Goal: Transaction & Acquisition: Purchase product/service

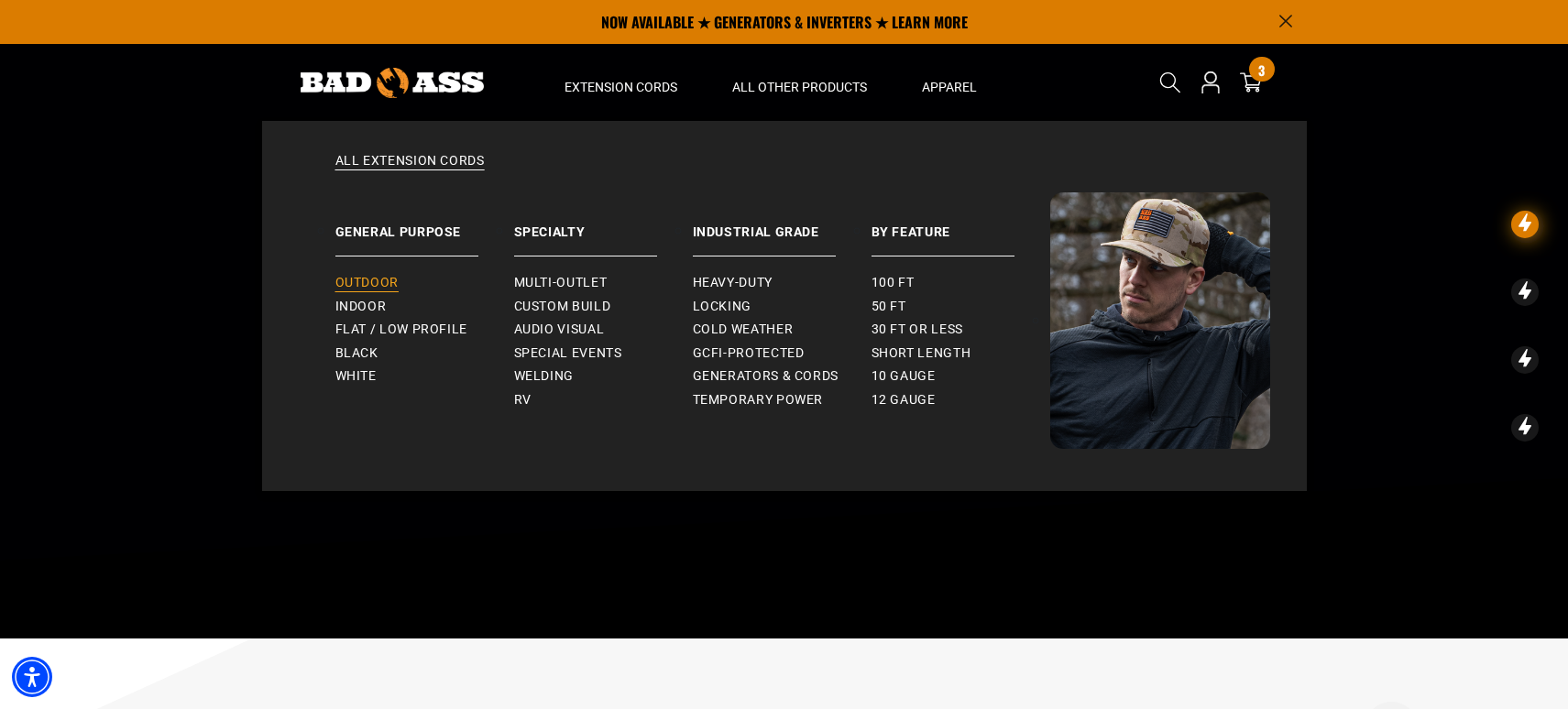
click at [375, 284] on span "Outdoor" at bounding box center [367, 283] width 63 height 17
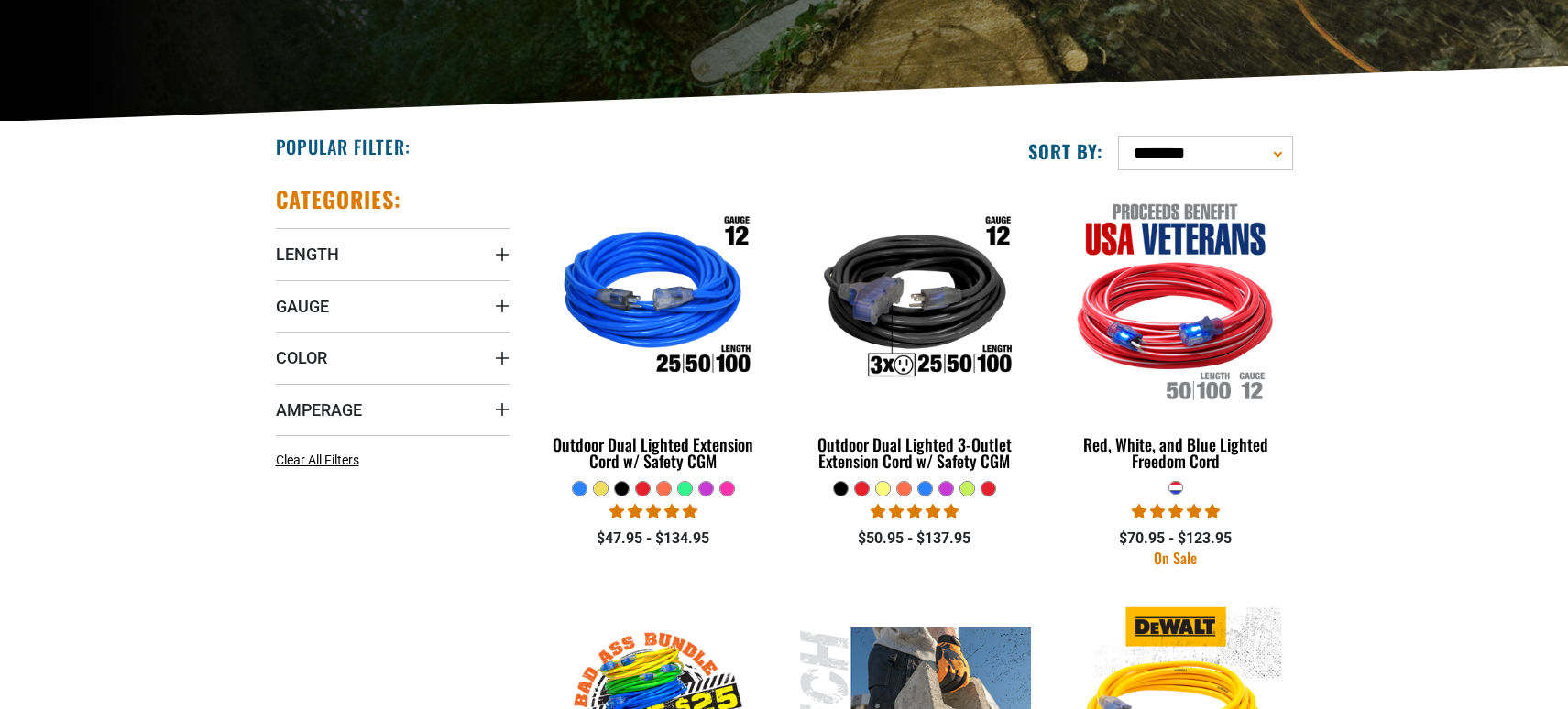
scroll to position [458, 0]
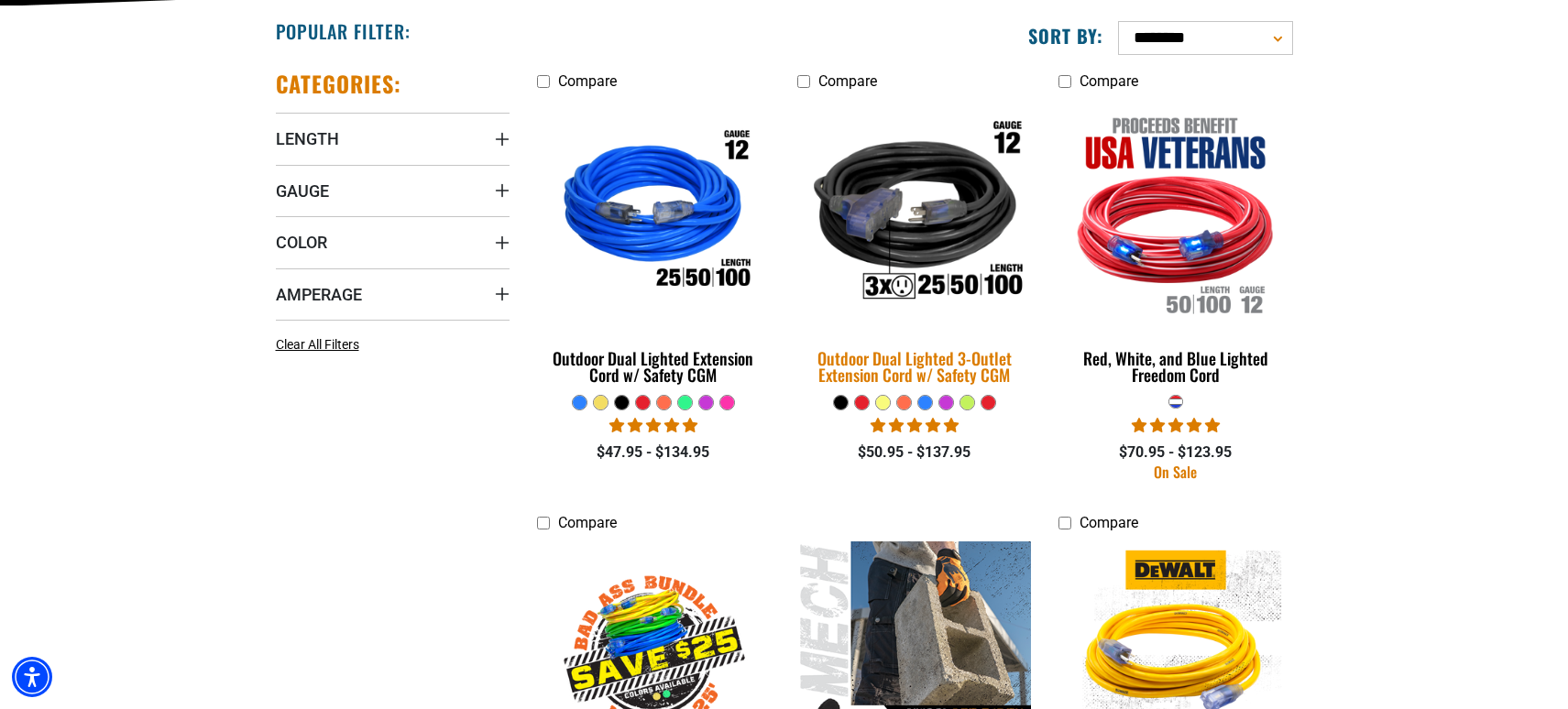
click at [901, 236] on img at bounding box center [914, 213] width 257 height 235
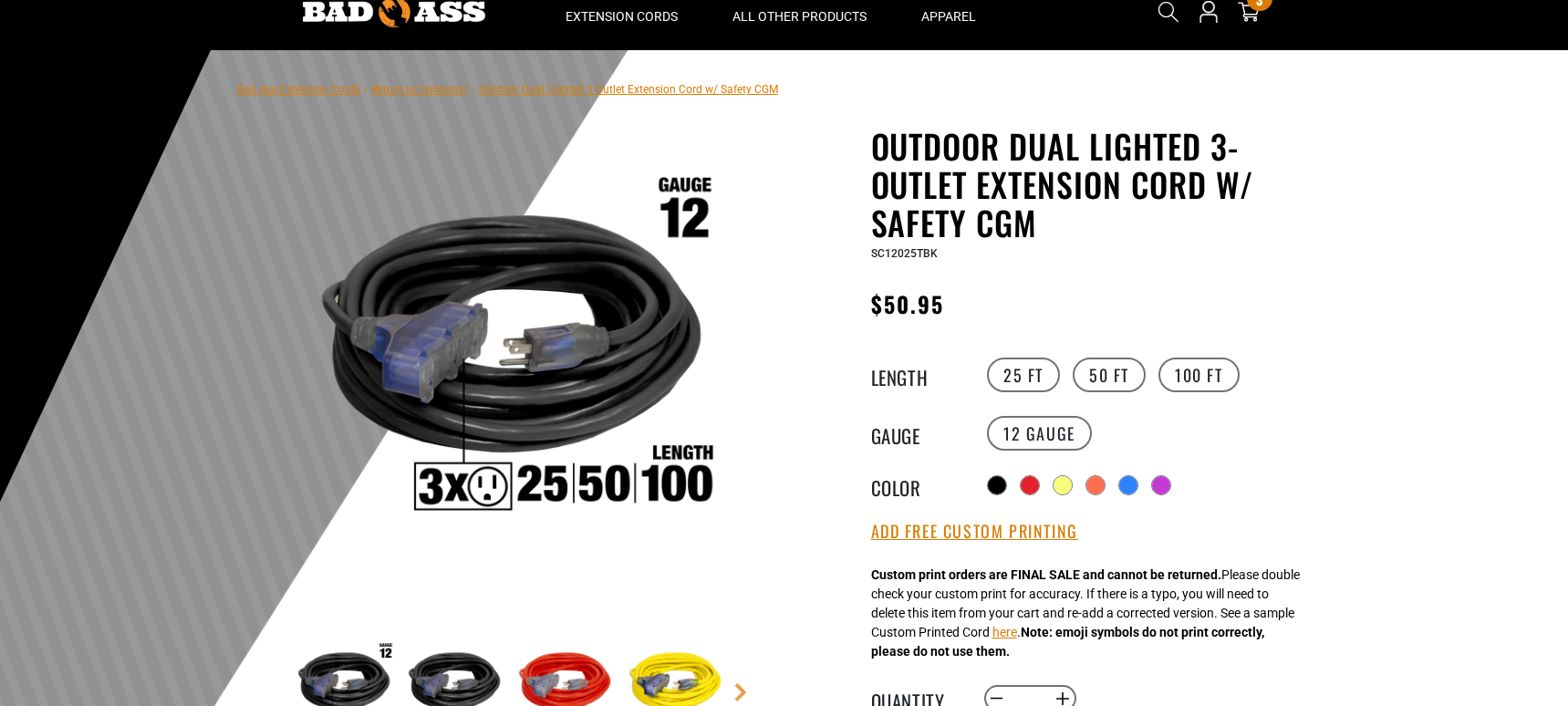
scroll to position [91, 0]
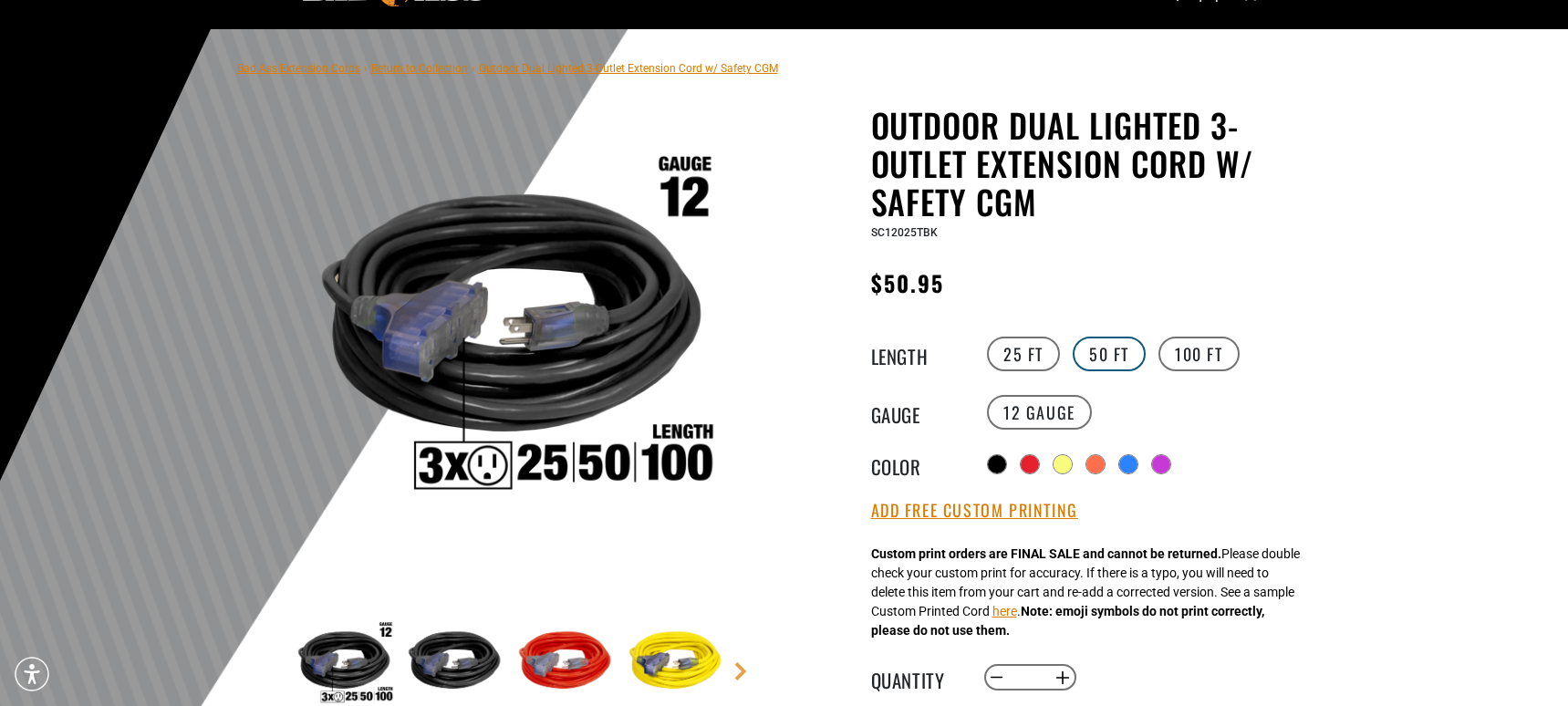
click at [1095, 353] on label "50 FT" at bounding box center [1109, 353] width 73 height 35
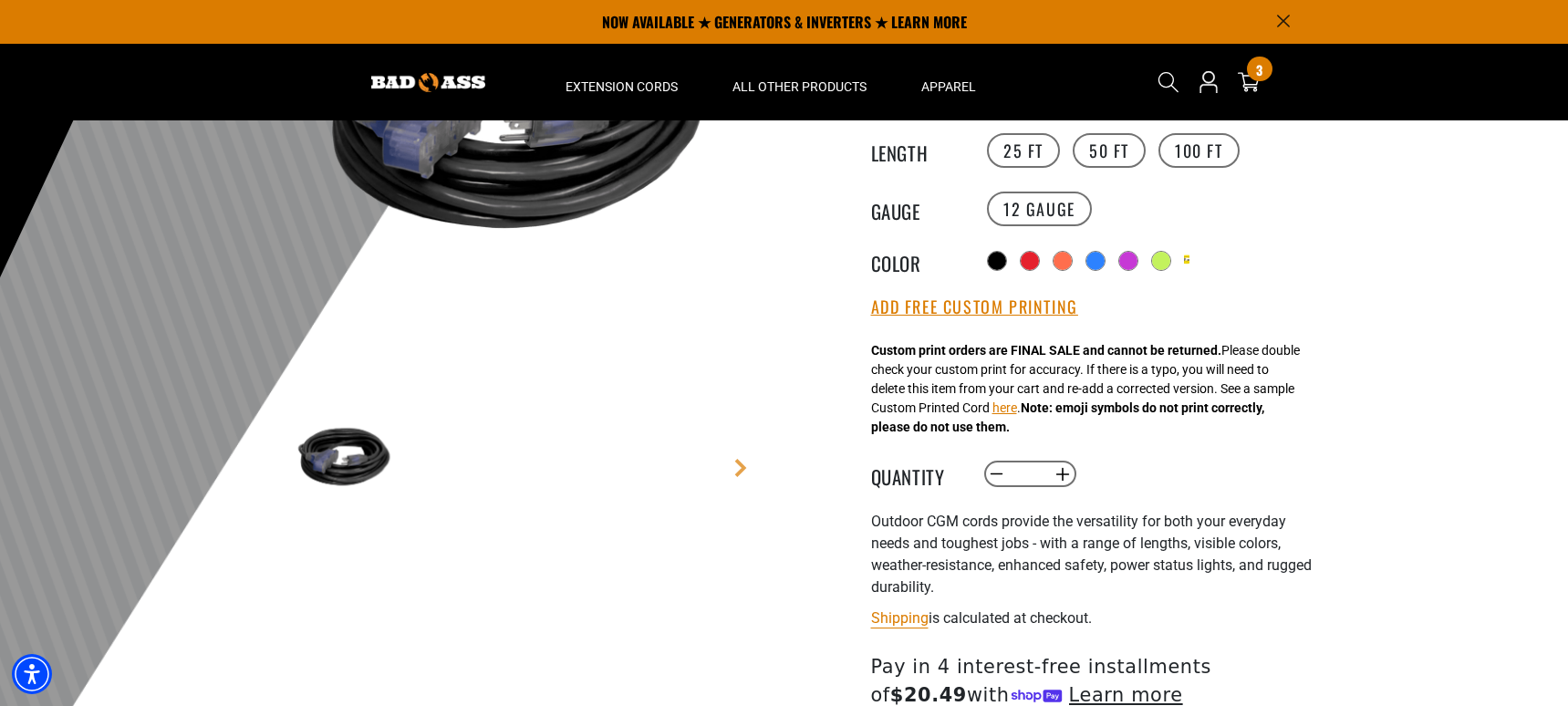
scroll to position [274, 0]
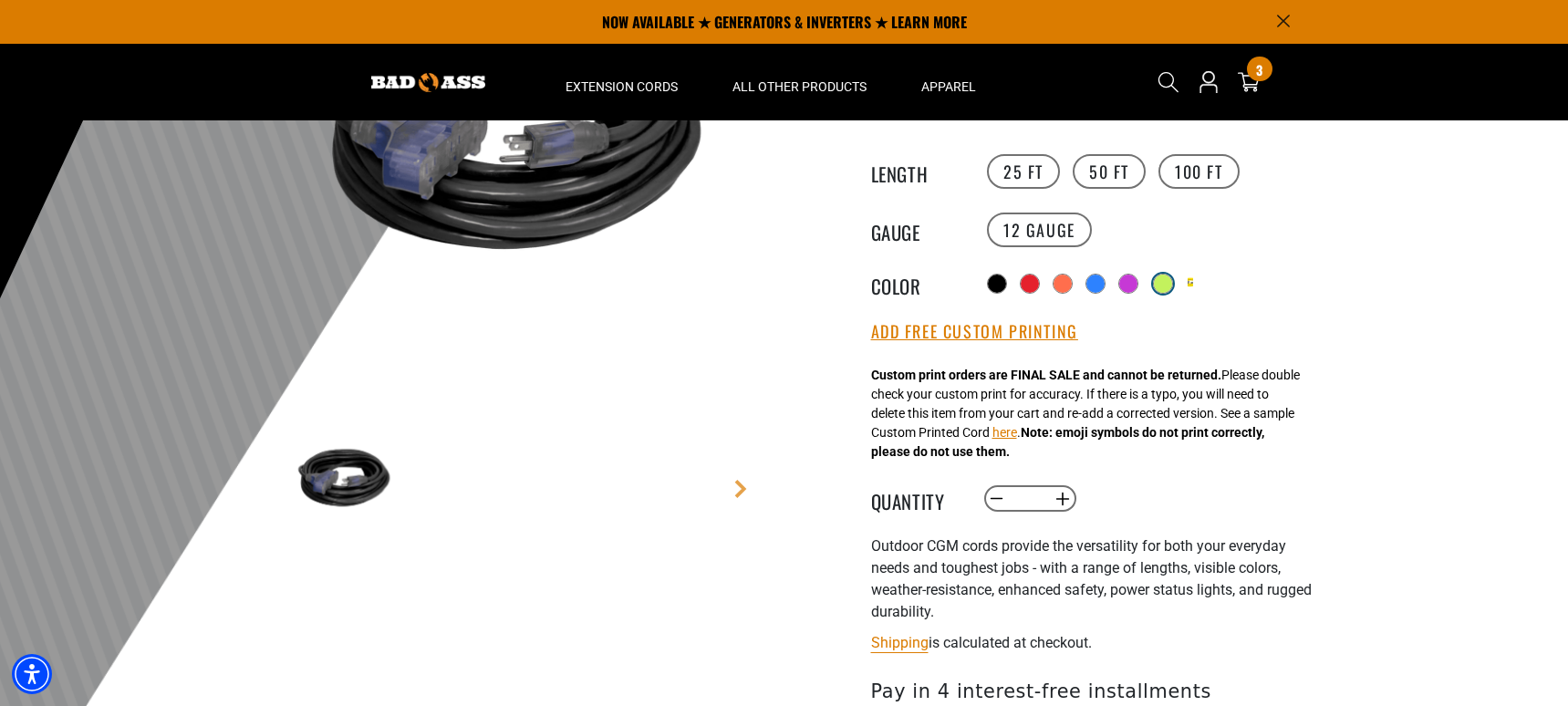
click at [1170, 283] on div at bounding box center [1162, 283] width 18 height 18
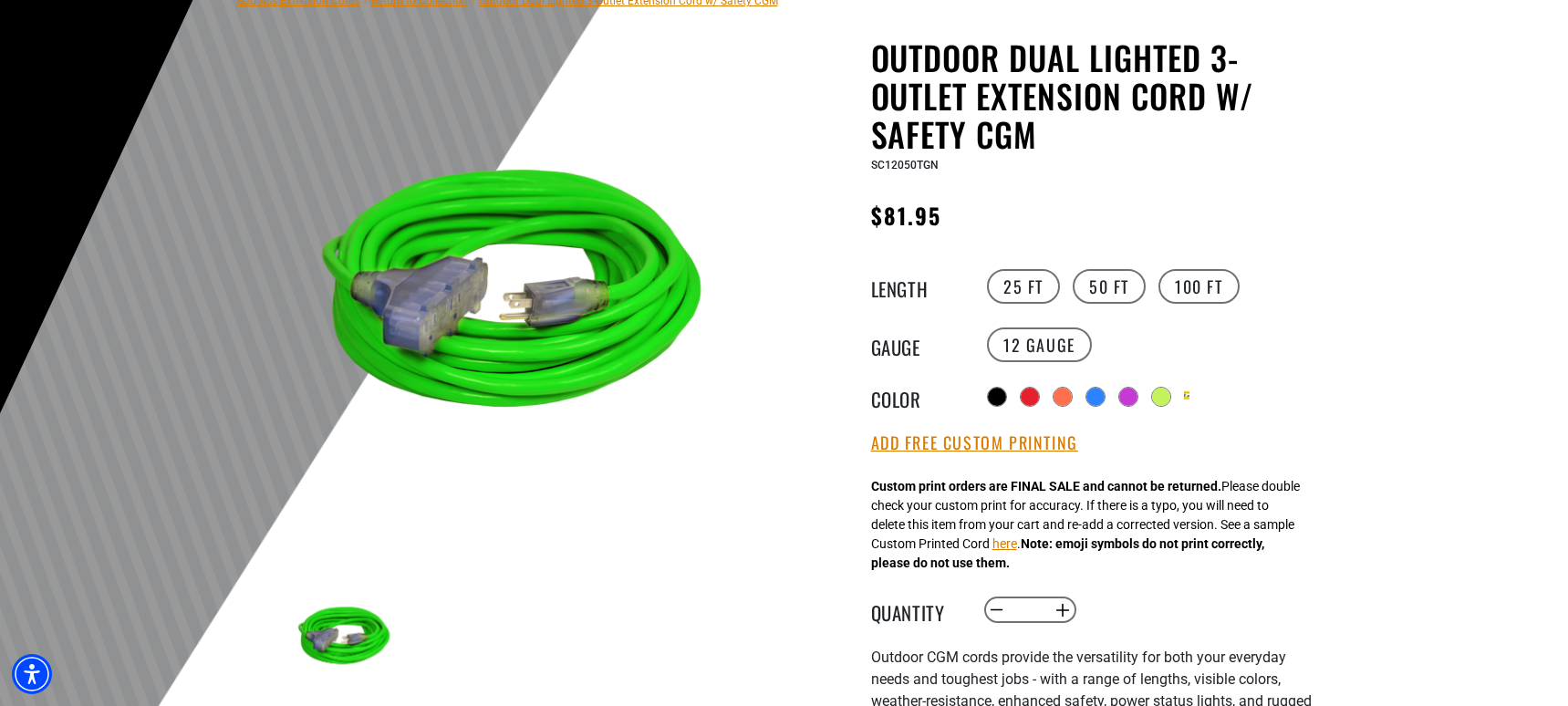
scroll to position [183, 0]
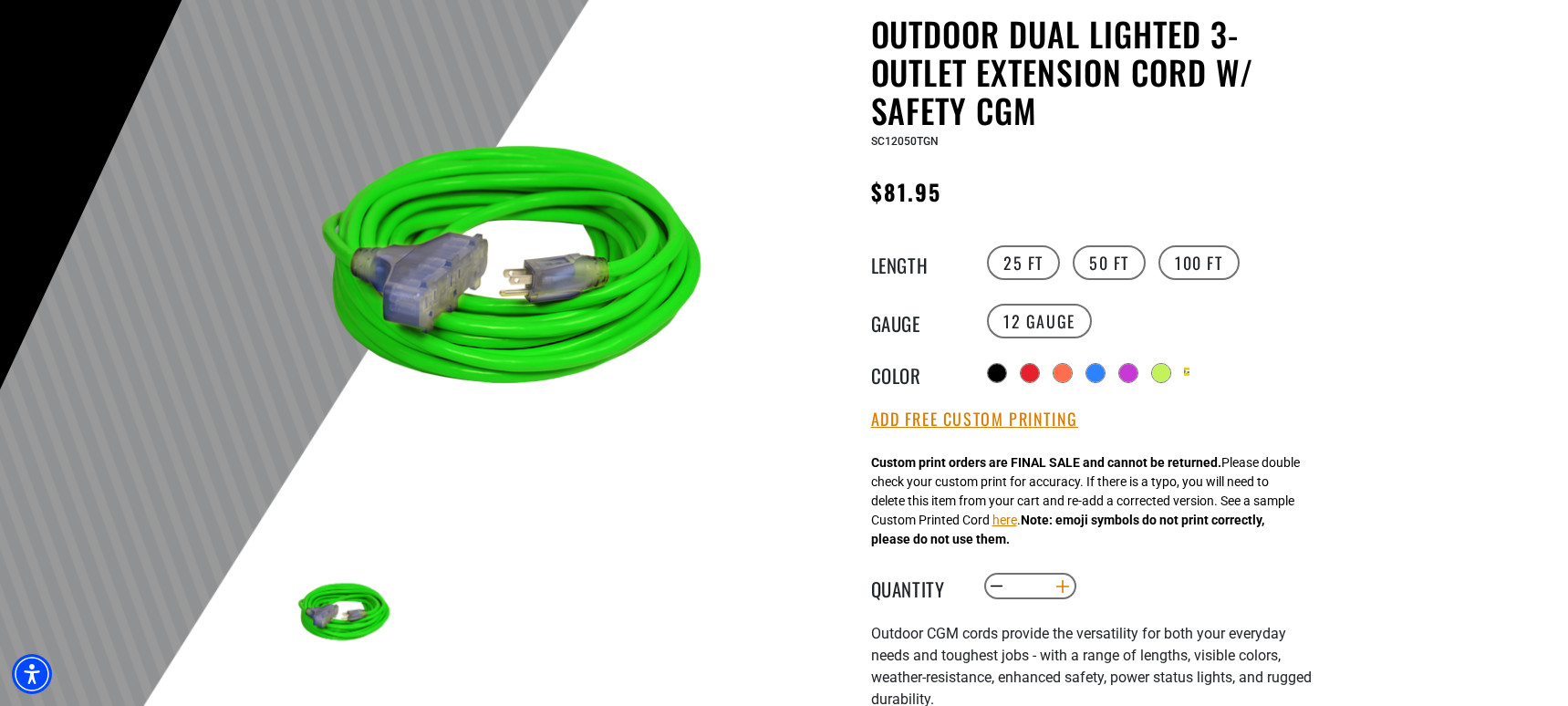
click at [1059, 592] on button "Increase quantity for Outdoor Dual Lighted 3-Outlet Extension Cord w/ Safety CGM" at bounding box center [1062, 587] width 29 height 31
type input "*"
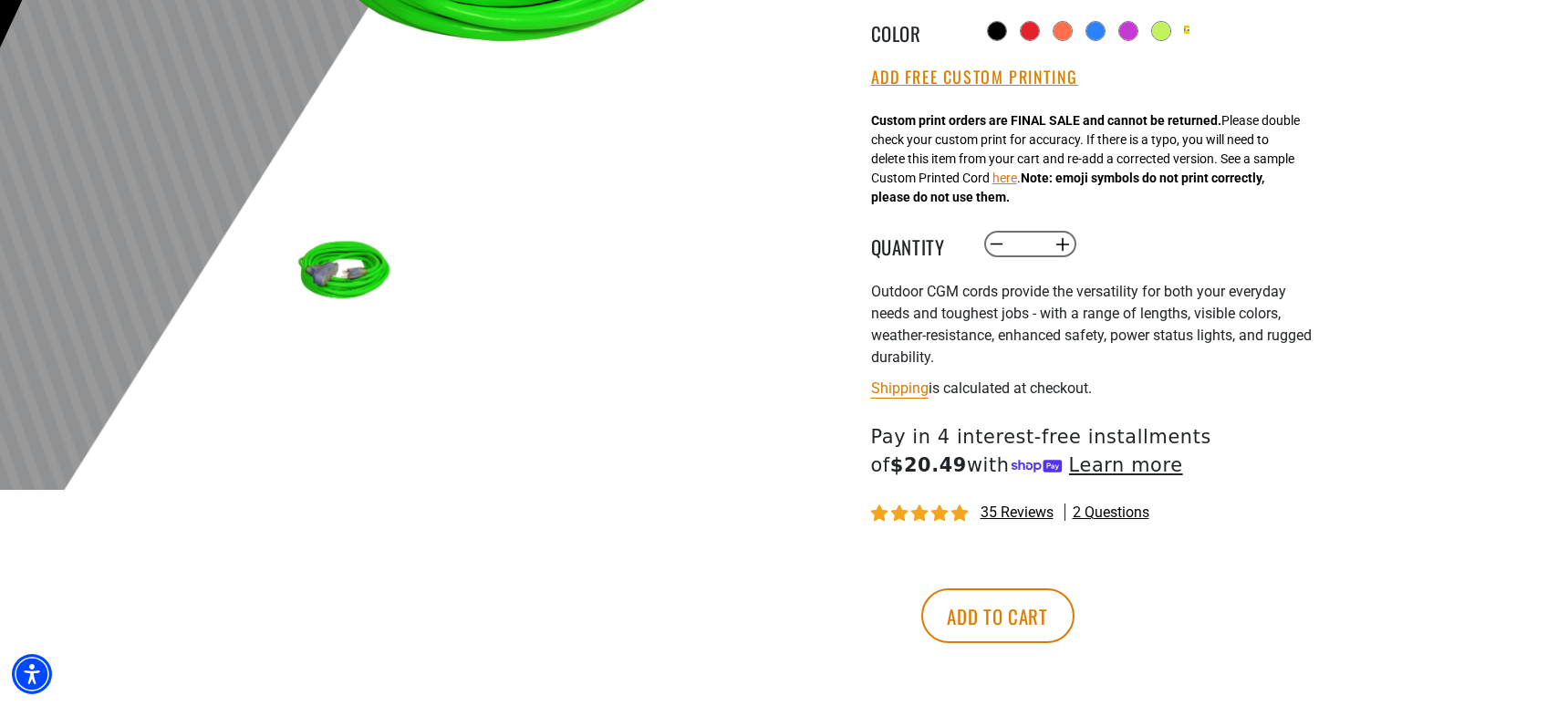
scroll to position [548, 0]
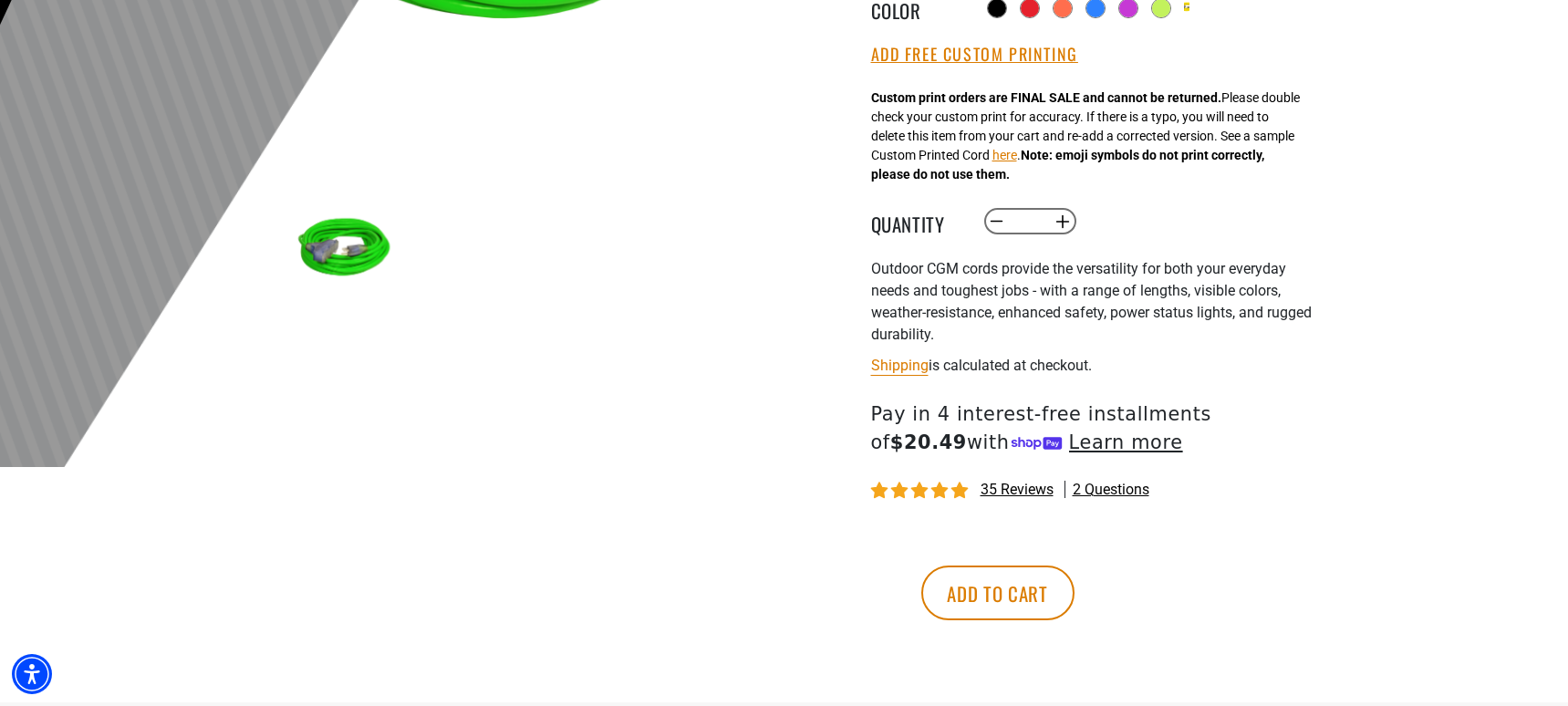
click at [875, 549] on shop-pay-wallet-button at bounding box center [874, 540] width 4 height 18
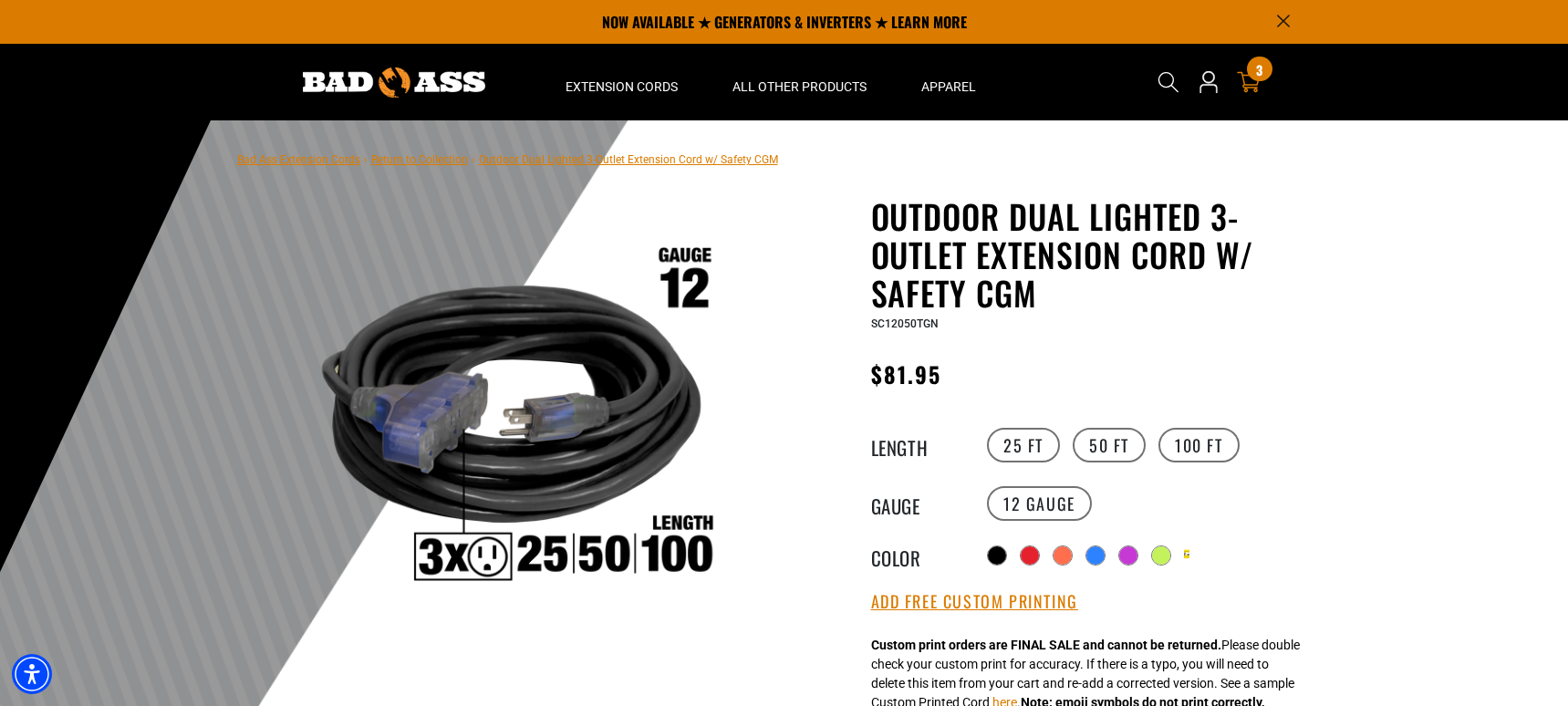
click at [1256, 88] on icon at bounding box center [1248, 82] width 24 height 21
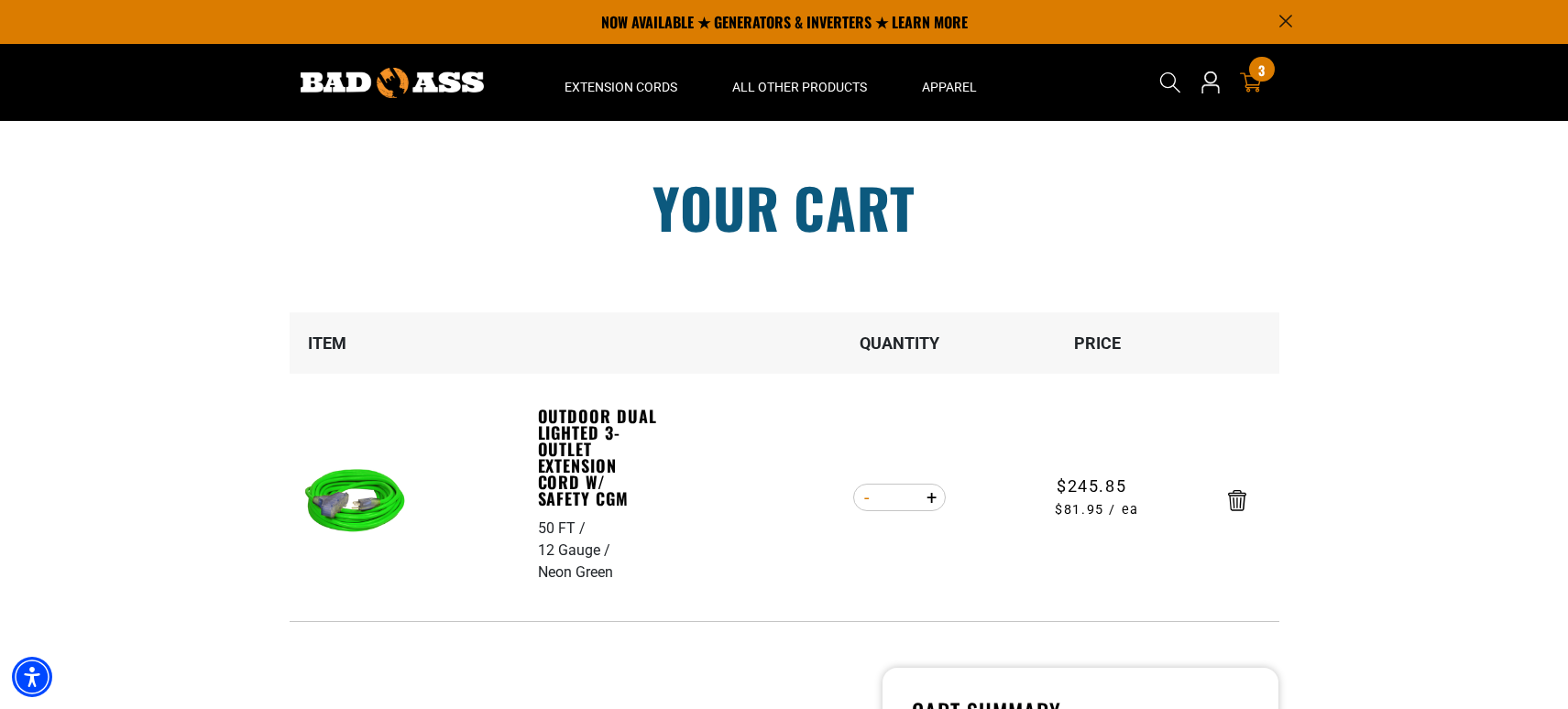
click at [861, 495] on button "Decrease quantity for Outdoor Dual Lighted 3-Outlet Extension Cord w/ Safety CGM" at bounding box center [868, 497] width 29 height 31
type input "*"
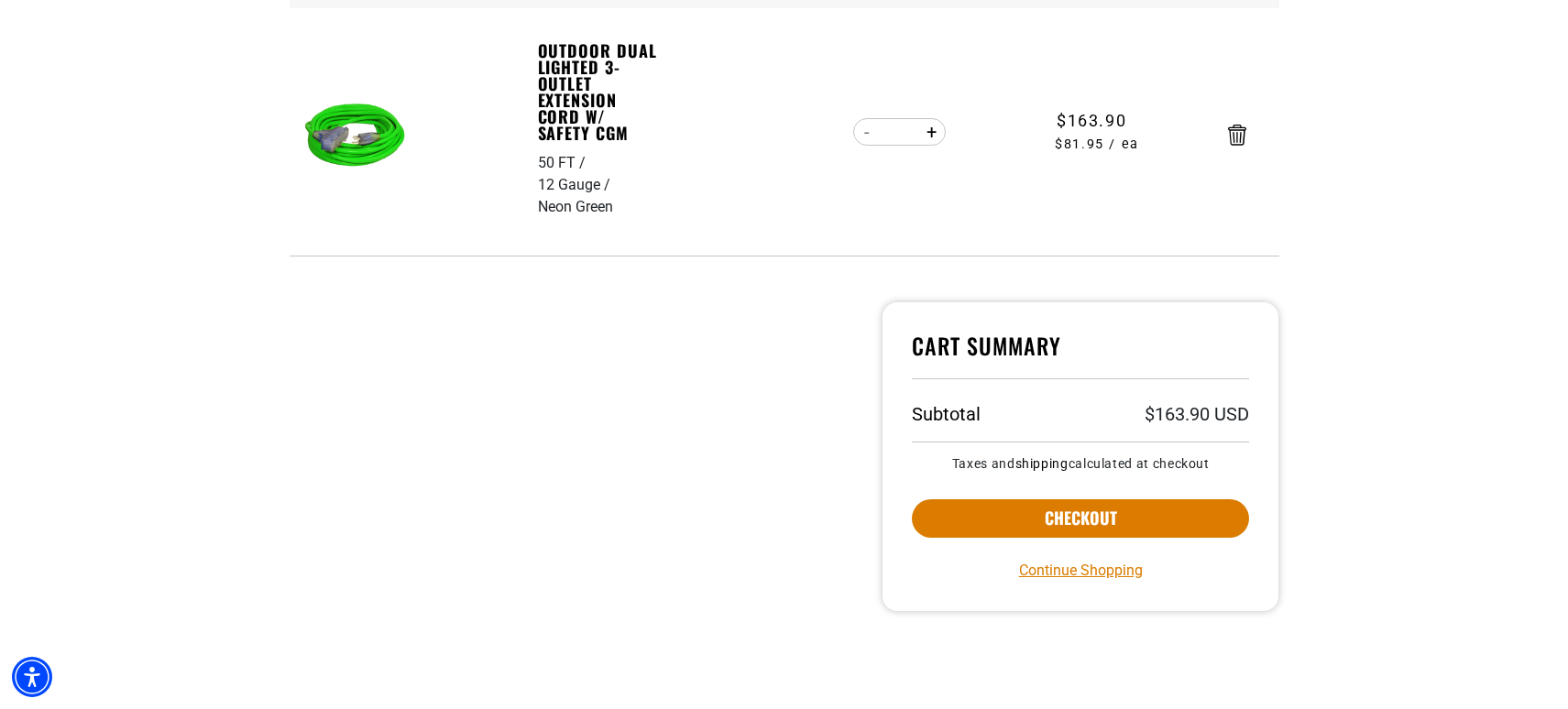
scroll to position [367, 0]
